Goal: Transaction & Acquisition: Purchase product/service

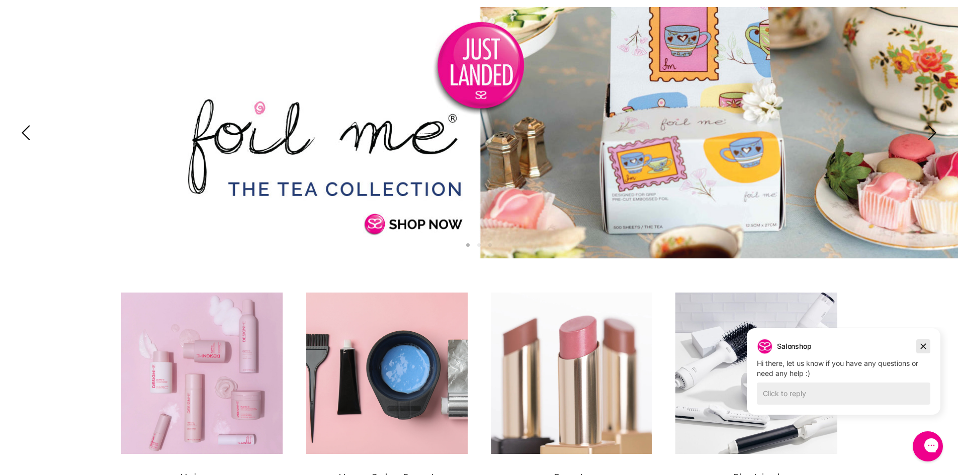
drag, startPoint x: 926, startPoint y: 342, endPoint x: 1474, endPoint y: 563, distance: 590.8
click at [926, 342] on icon "Dismiss campaign" at bounding box center [923, 346] width 10 height 12
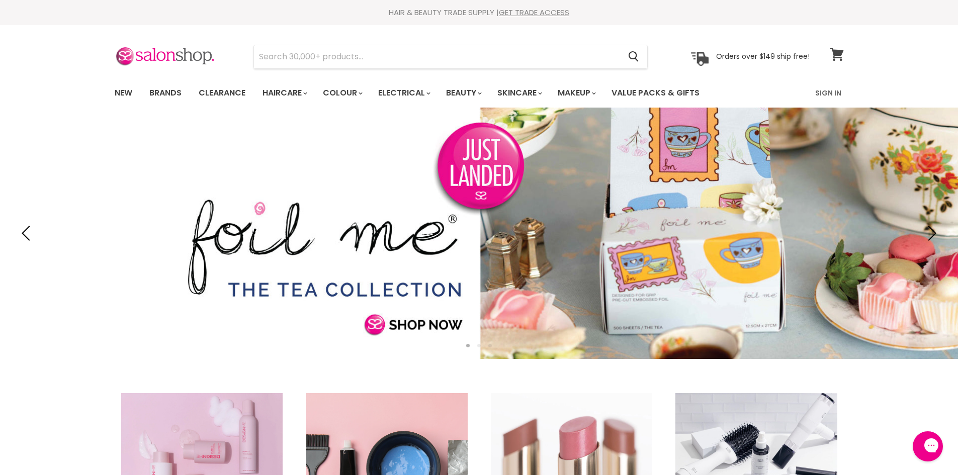
click at [836, 55] on icon at bounding box center [837, 54] width 14 height 13
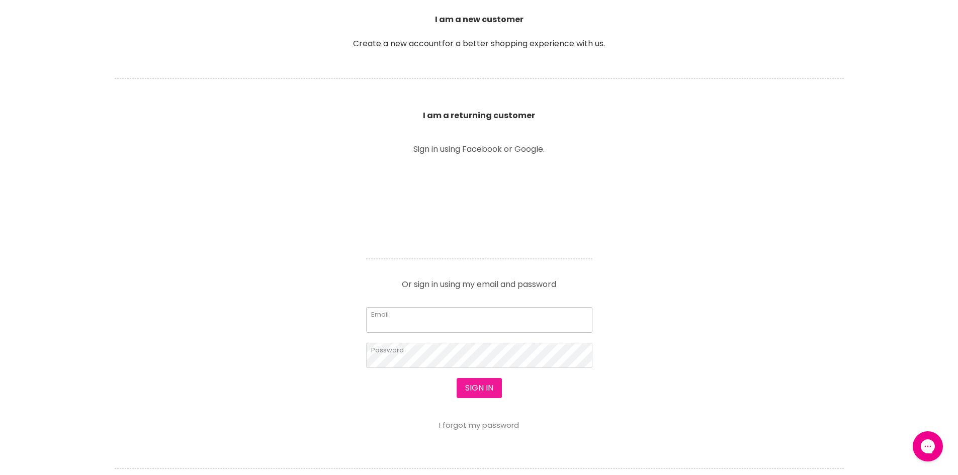
type input "itzbex@gmail.com"
click at [472, 386] on button "Sign in" at bounding box center [478, 388] width 45 height 20
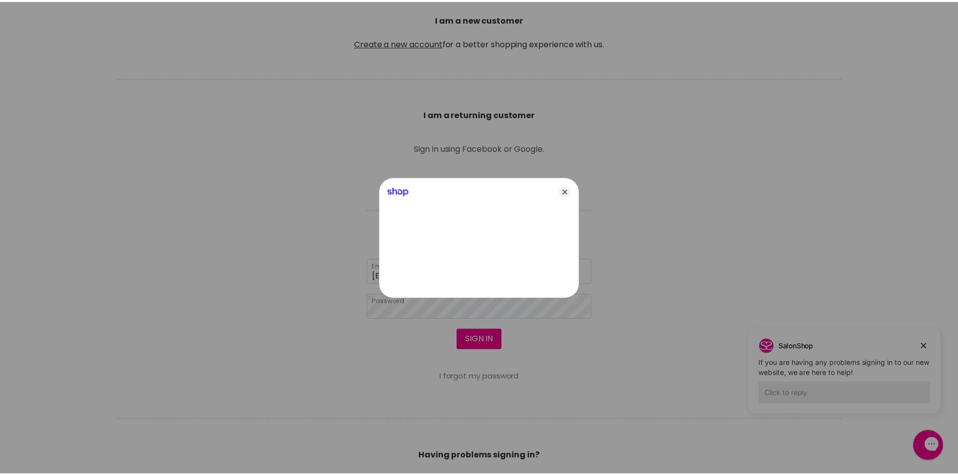
scroll to position [291, 0]
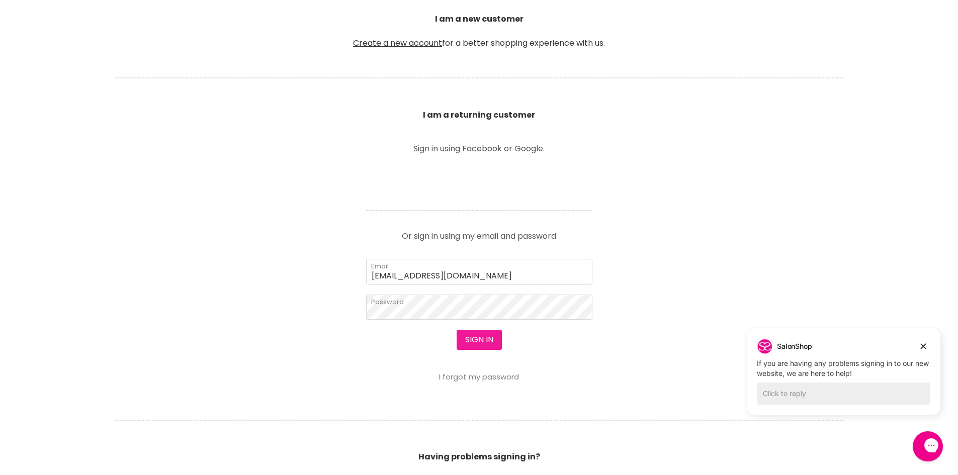
click at [485, 338] on button "Sign in" at bounding box center [478, 340] width 45 height 20
click at [487, 339] on button "Sign in" at bounding box center [478, 340] width 45 height 20
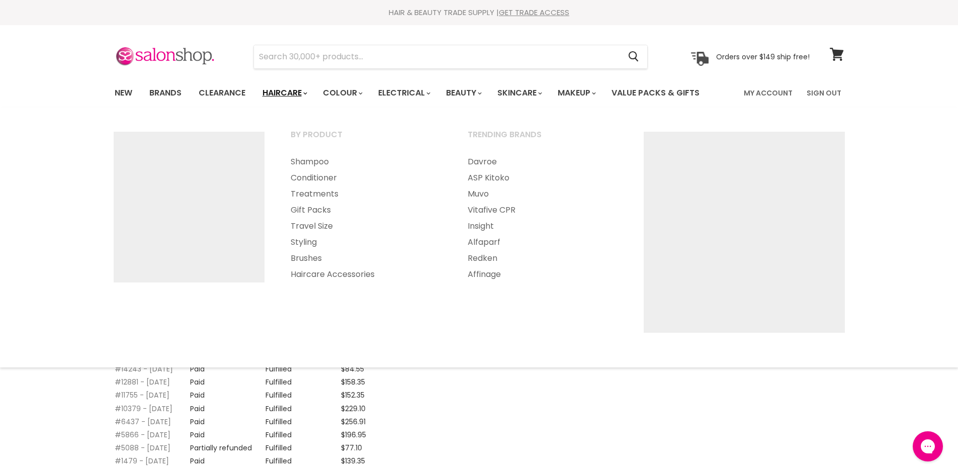
click at [282, 100] on link "Haircare" at bounding box center [284, 92] width 58 height 21
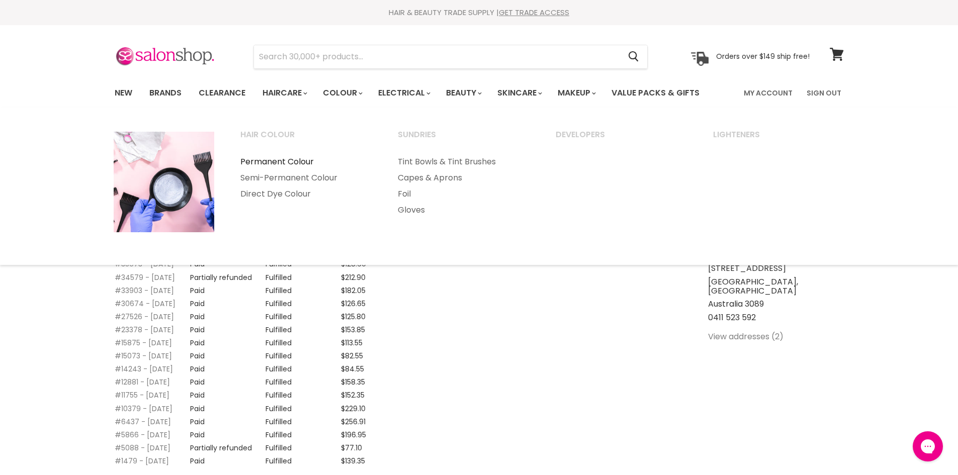
click at [291, 158] on link "Permanent Colour" at bounding box center [306, 162] width 156 height 16
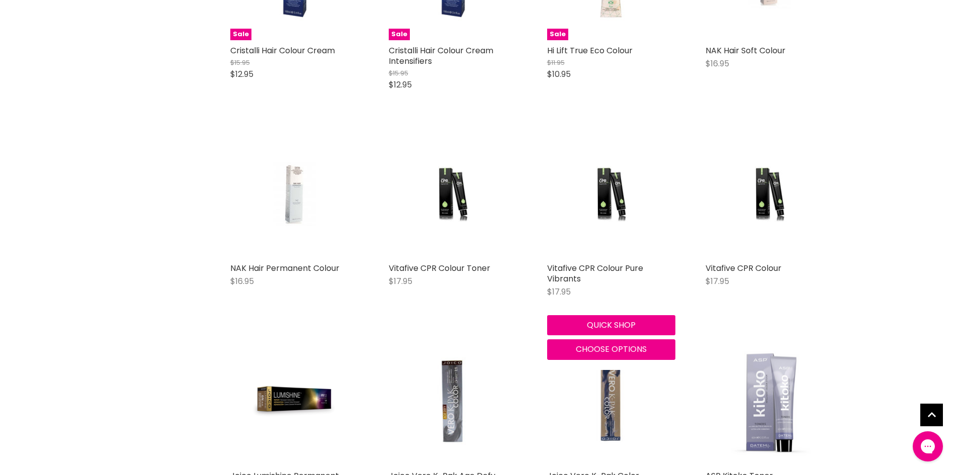
scroll to position [1809, 0]
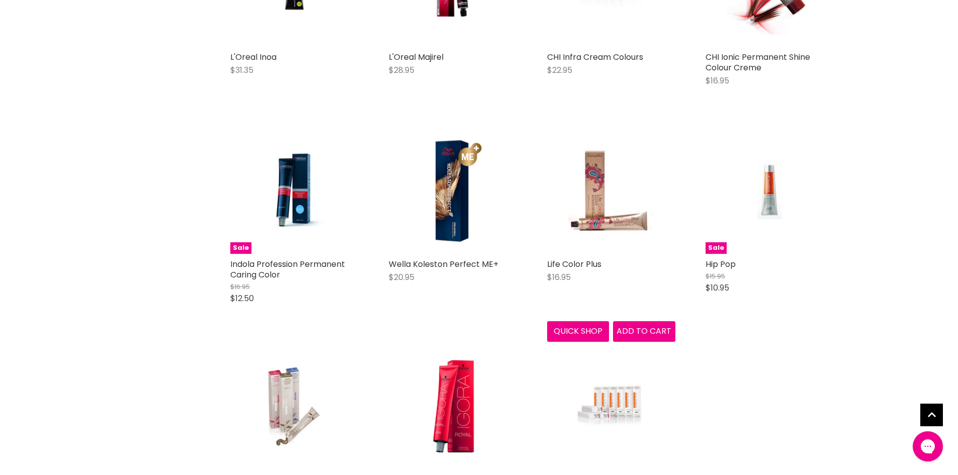
scroll to position [3264, 0]
click at [595, 211] on img "Main content" at bounding box center [610, 189] width 85 height 128
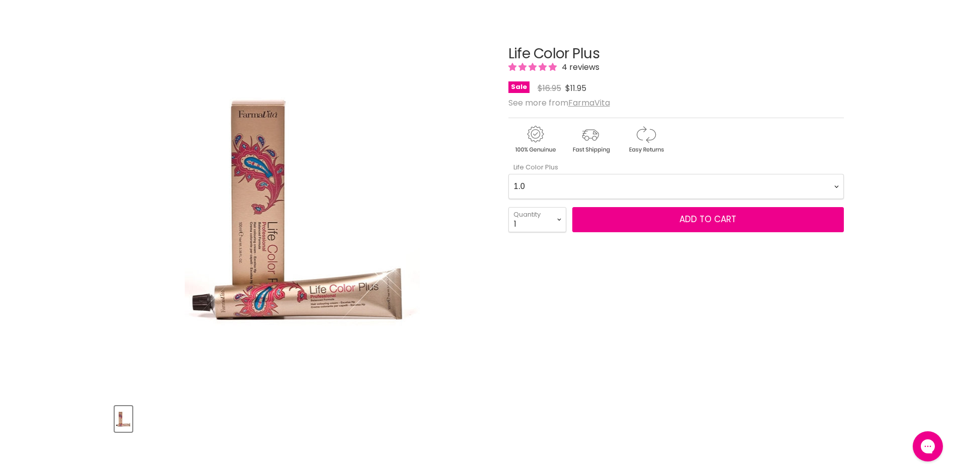
click at [586, 180] on Plus-0-0 "1.0 1.10 3.0 4.0 4.0 4.0 4.0 4.00 4.03 4.1 4.12 4.20 4.3 4.35 4.4 4.5 4.52 4.77…" at bounding box center [675, 186] width 335 height 25
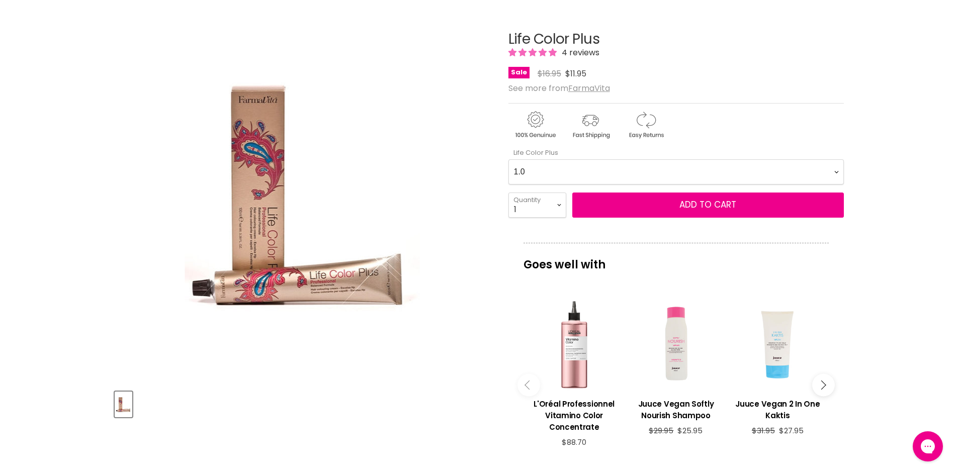
click at [424, 164] on div "Click or scroll to zoom Tap or pinch to zoom" at bounding box center [303, 195] width 376 height 376
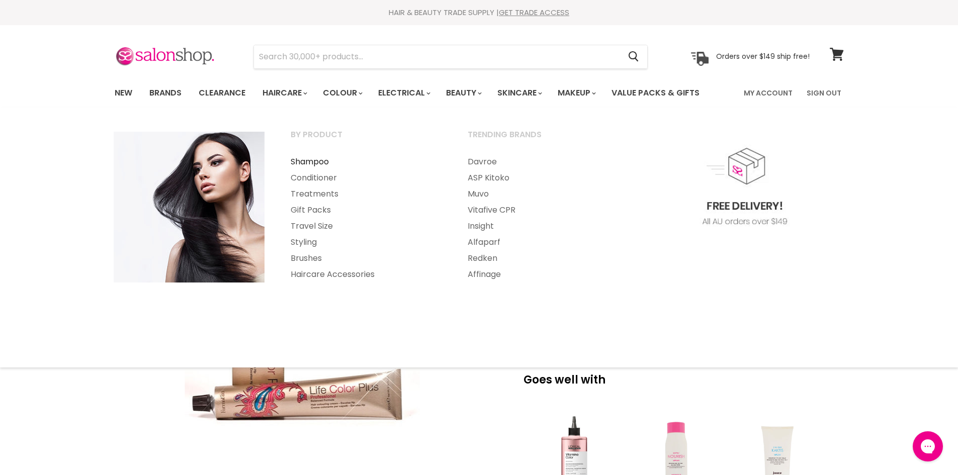
click at [306, 160] on link "Shampoo" at bounding box center [365, 162] width 175 height 16
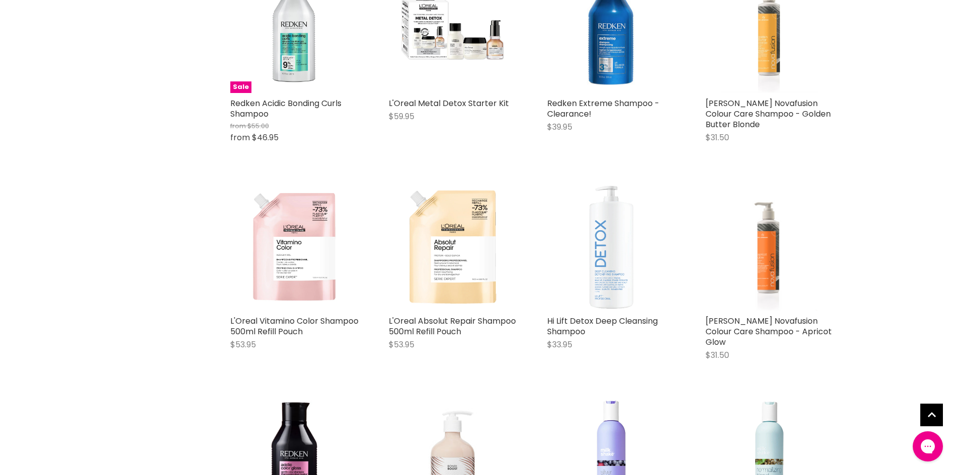
scroll to position [2915, 0]
